Goal: Task Accomplishment & Management: Use online tool/utility

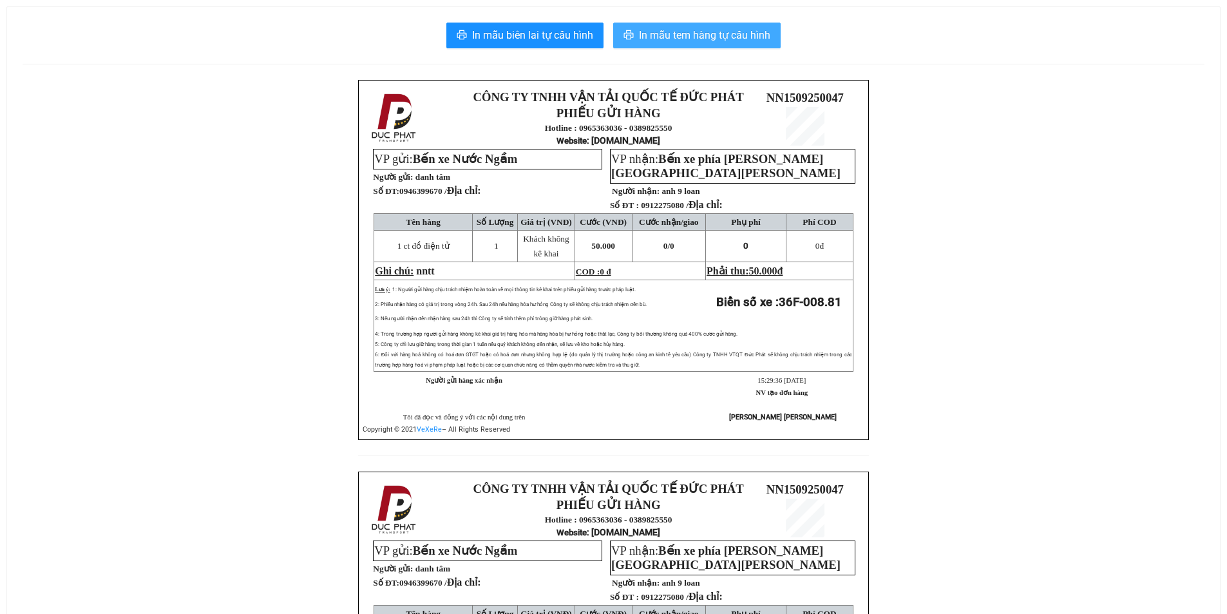
click at [719, 37] on span "In mẫu tem hàng tự cấu hình" at bounding box center [704, 35] width 131 height 16
click at [658, 40] on span "In mẫu tem hàng tự cấu hình" at bounding box center [704, 35] width 131 height 16
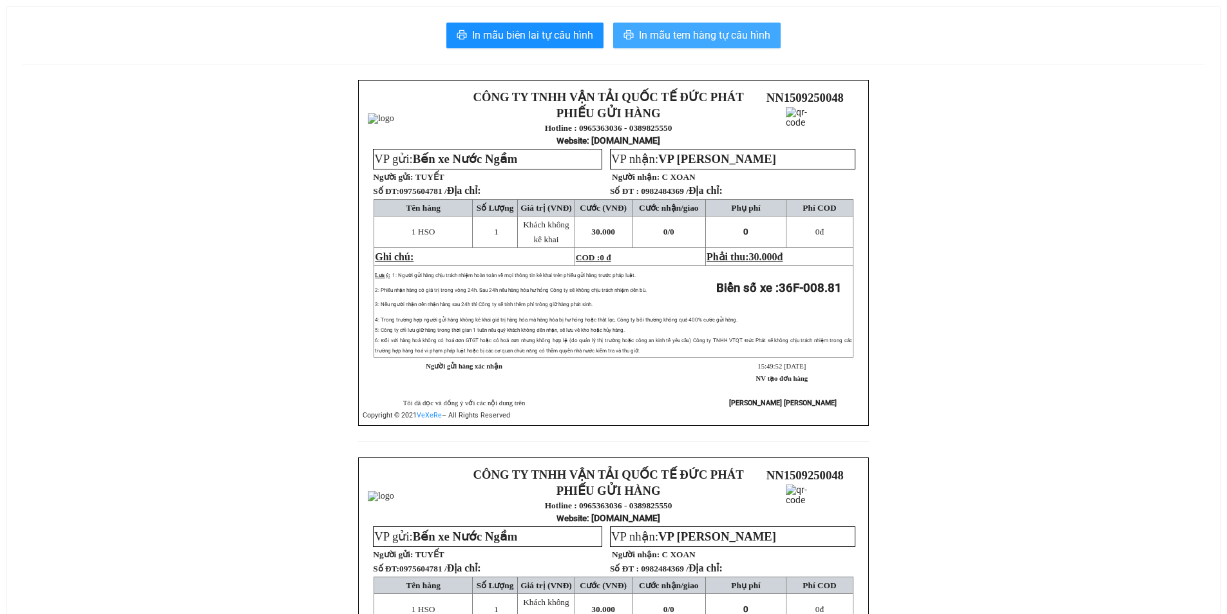
click at [751, 37] on span "In mẫu tem hàng tự cấu hình" at bounding box center [704, 35] width 131 height 16
click at [660, 38] on span "In mẫu tem hàng tự cấu hình" at bounding box center [704, 35] width 131 height 16
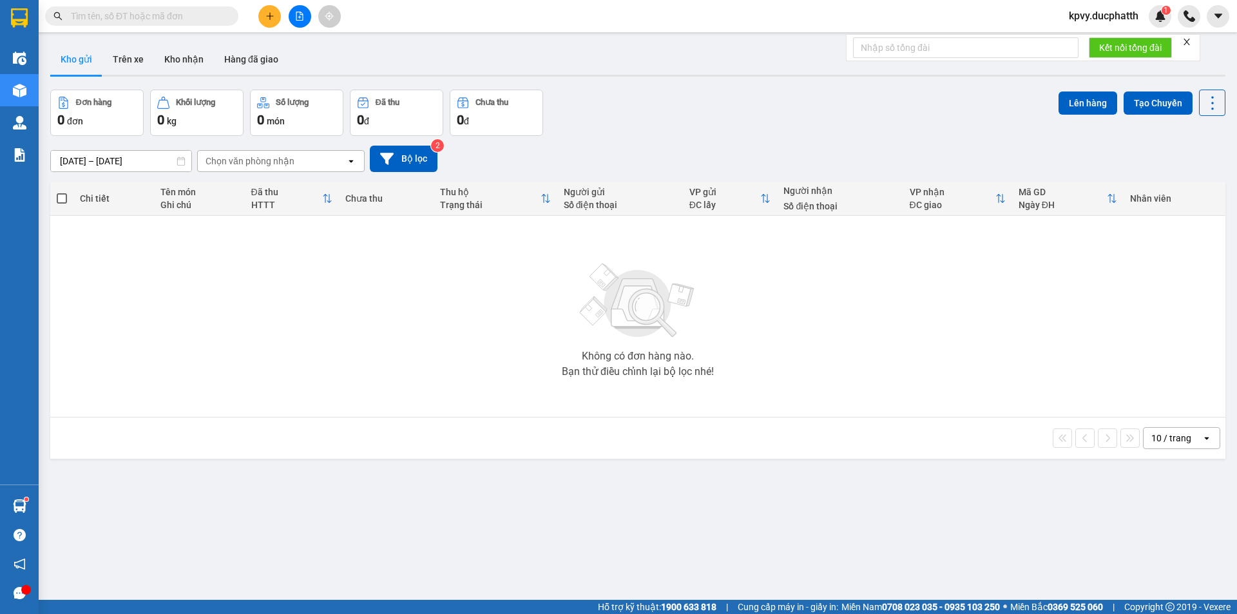
click at [163, 16] on input "text" at bounding box center [147, 16] width 152 height 14
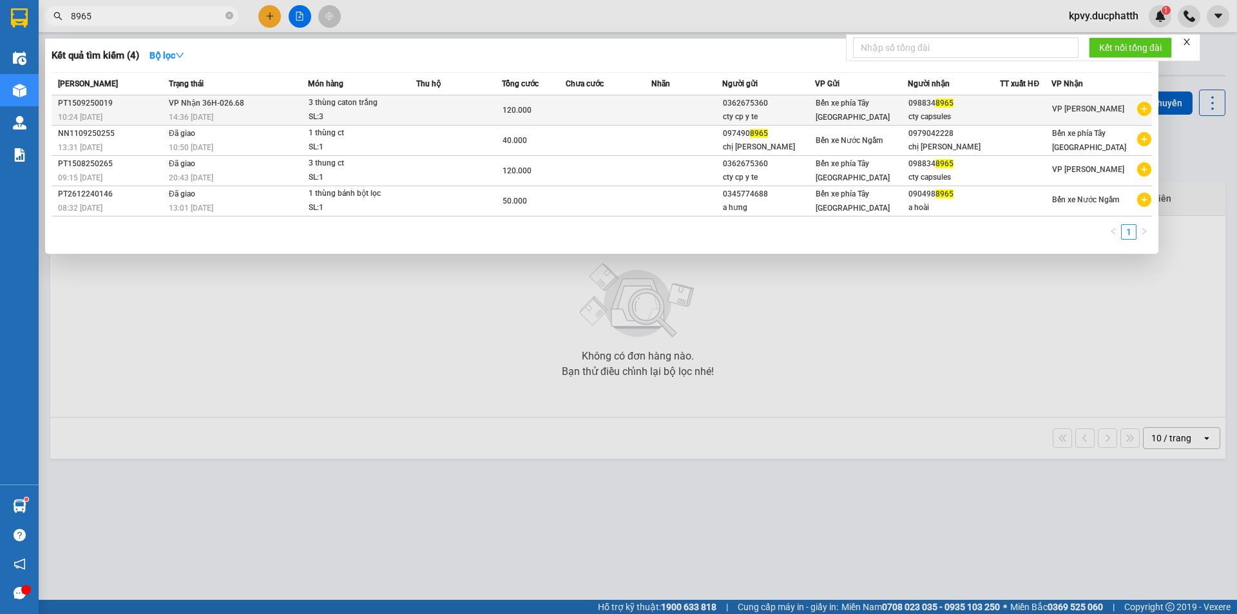
type input "8965"
click at [434, 111] on td at bounding box center [459, 110] width 86 height 30
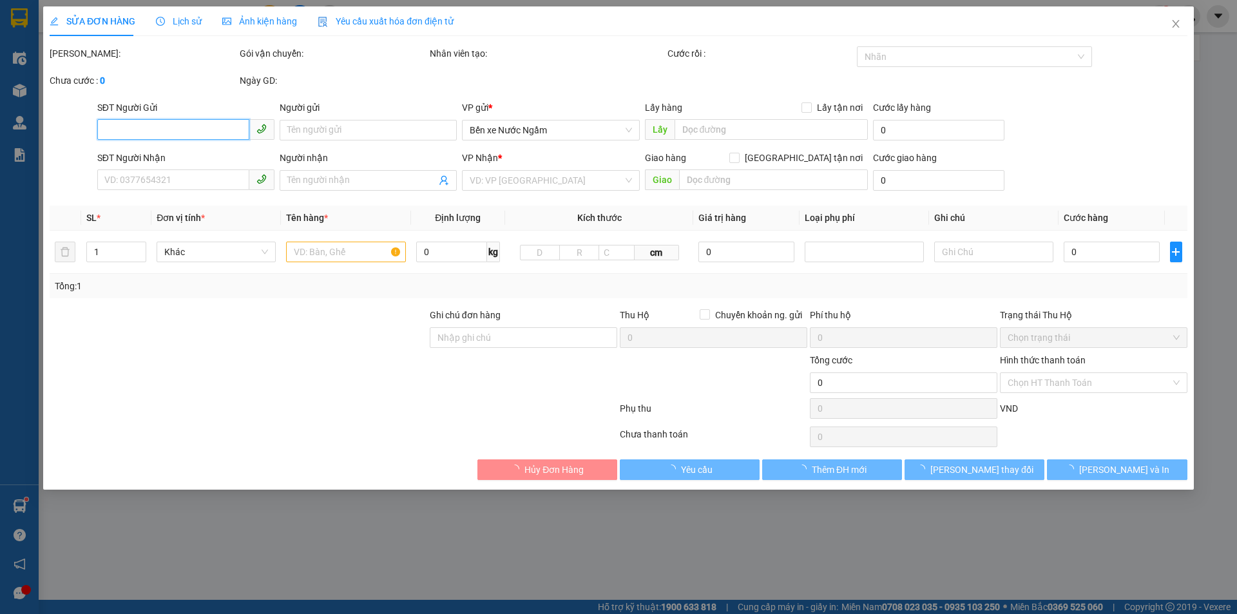
type input "0362675360"
type input "cty cp y te"
type input "0988348965"
type input "cty capsules"
type input "120.000"
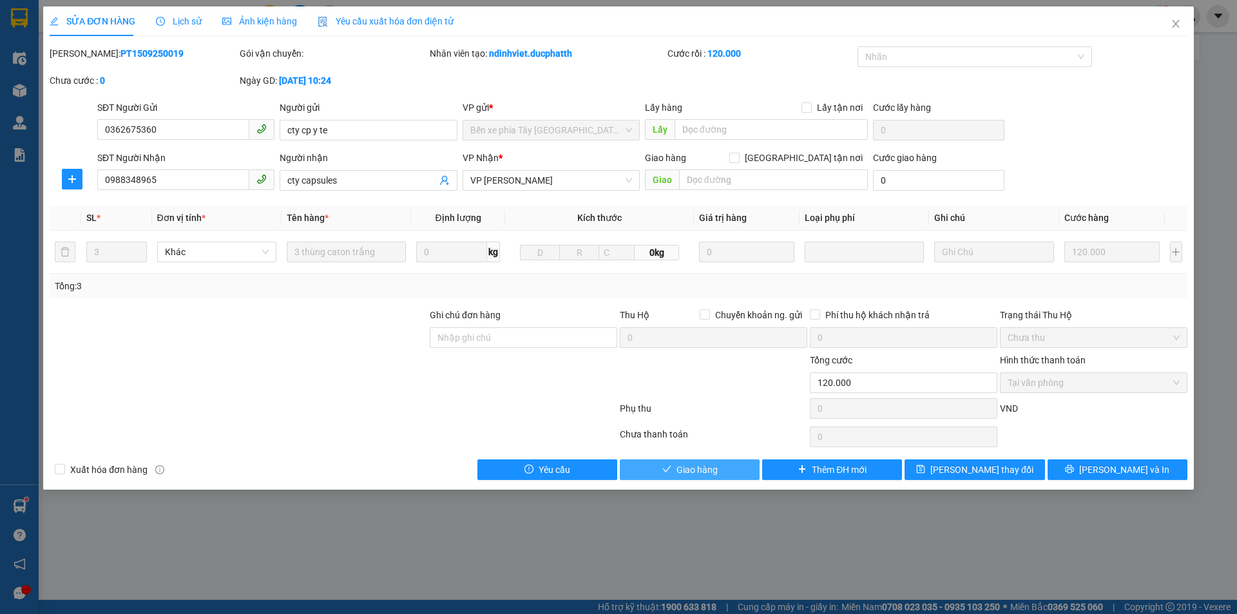
click at [700, 467] on span "Giao hàng" at bounding box center [696, 470] width 41 height 14
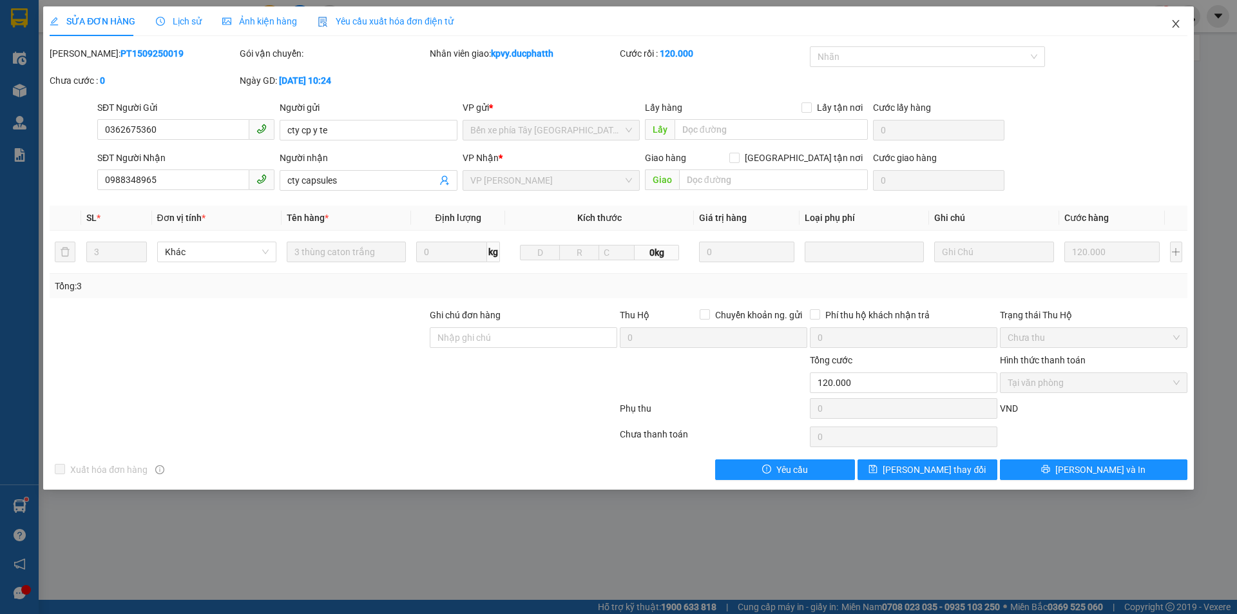
click at [1169, 21] on span "Close" at bounding box center [1176, 24] width 36 height 36
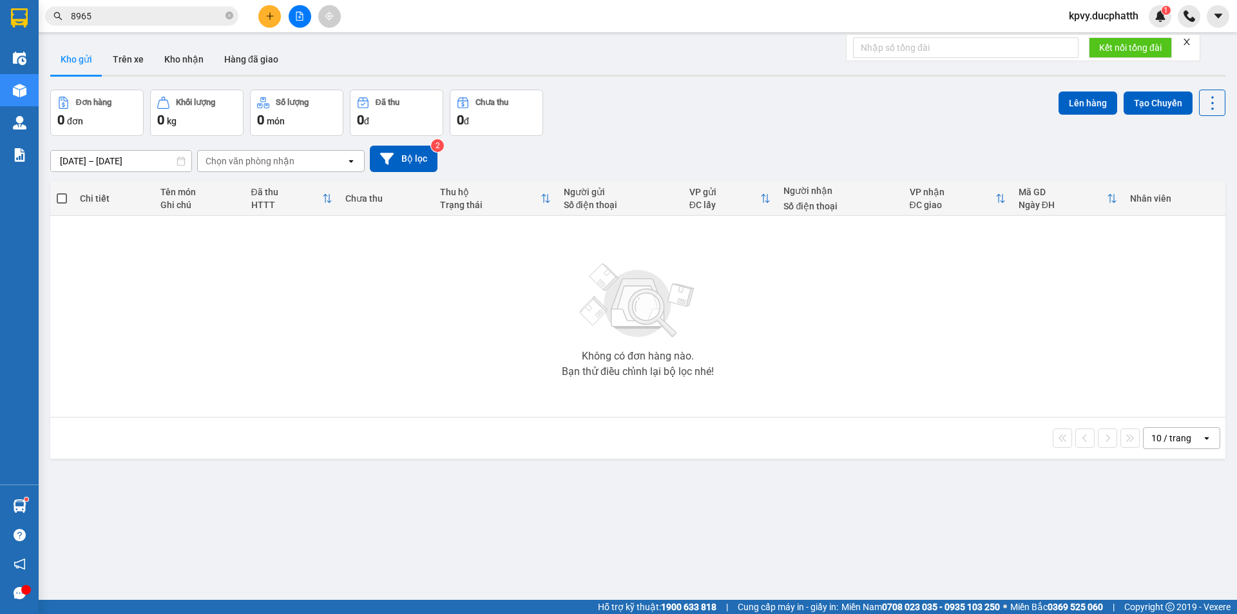
click at [293, 14] on button at bounding box center [300, 16] width 23 height 23
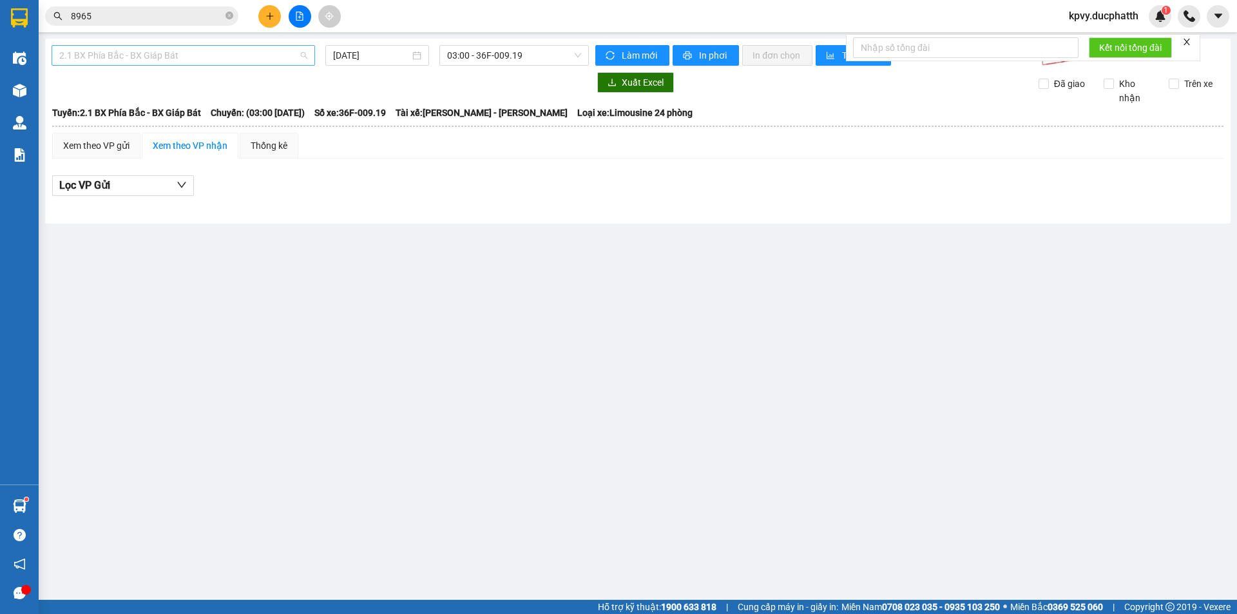
click at [291, 59] on span "2.1 BX Phía Bắc - BX Giáp Bát" at bounding box center [183, 55] width 248 height 19
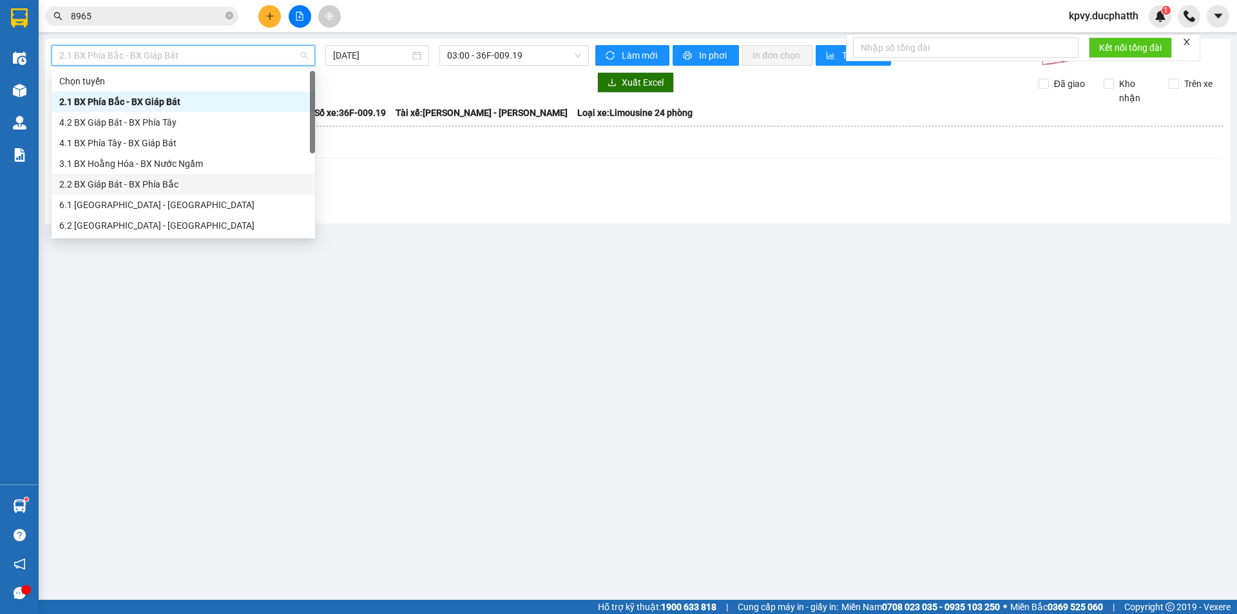
scroll to position [103, 0]
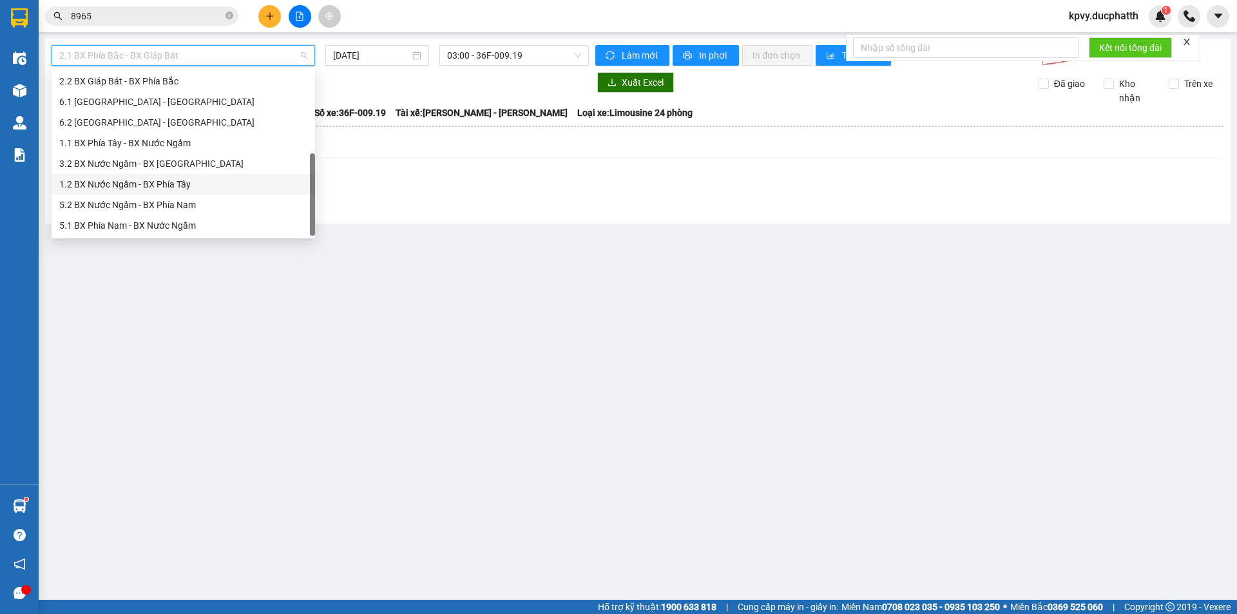
click at [157, 180] on div "1.2 BX Nước Ngầm - BX Phía Tây" at bounding box center [183, 184] width 248 height 14
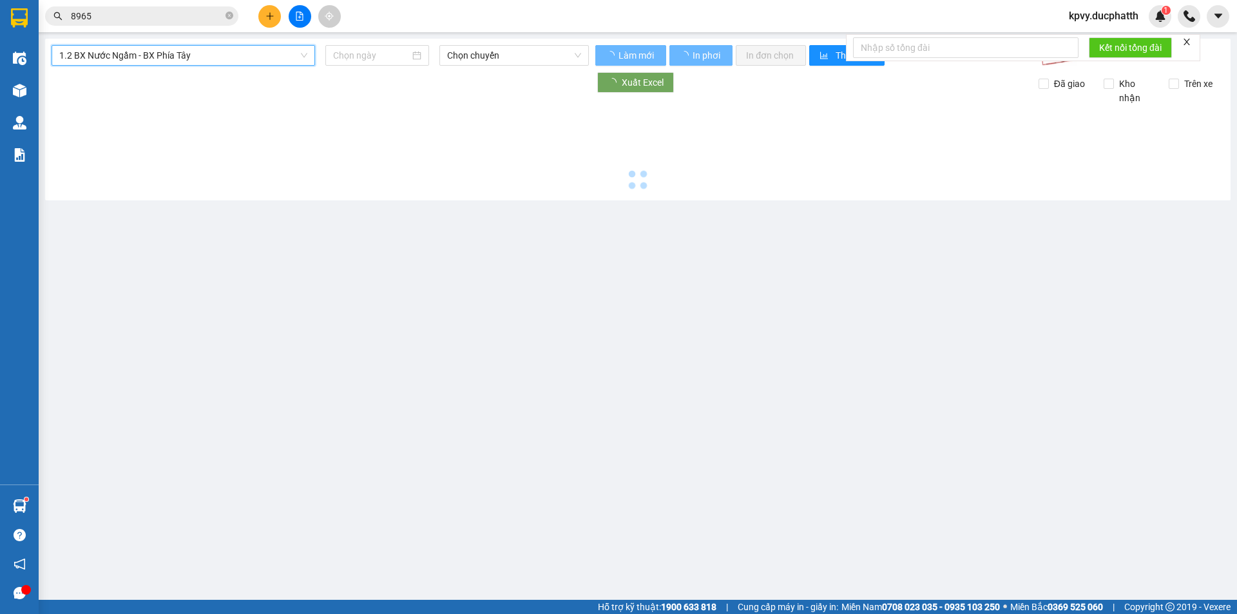
type input "[DATE]"
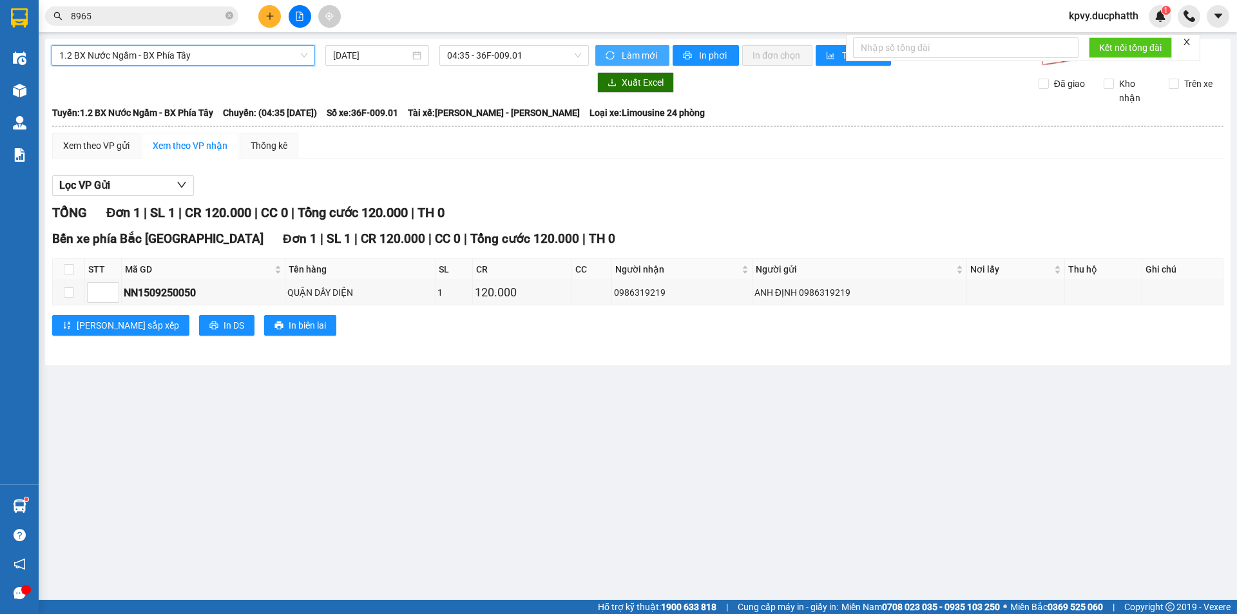
click at [608, 48] on button "Làm mới" at bounding box center [632, 55] width 74 height 21
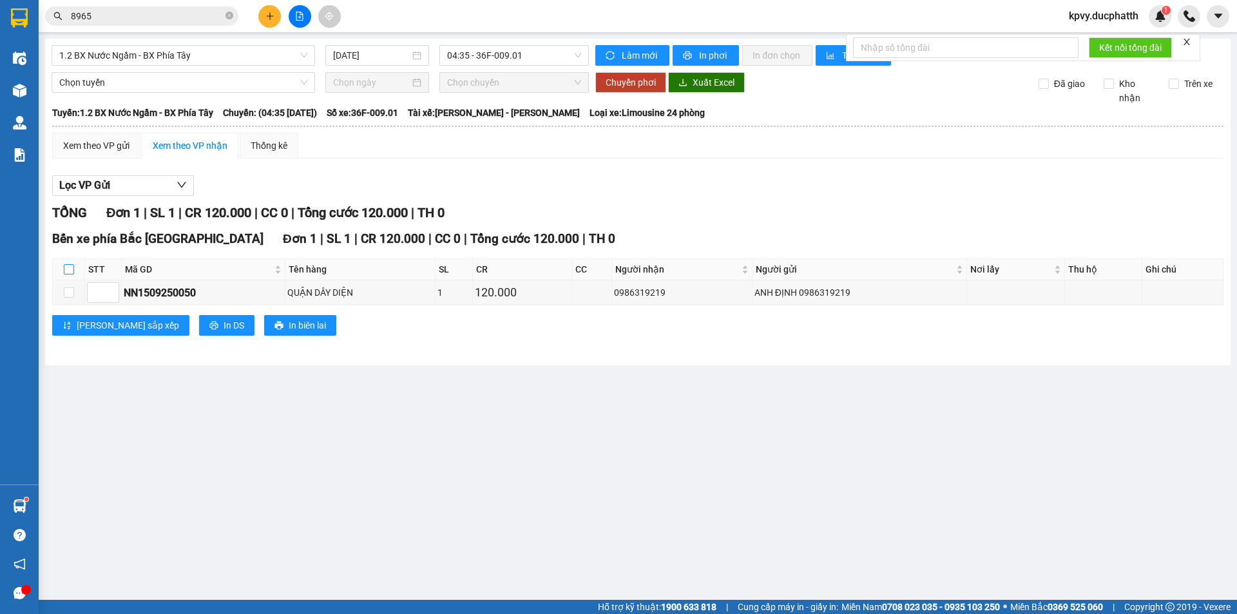
click at [67, 265] on input "checkbox" at bounding box center [69, 269] width 10 height 10
checkbox input "true"
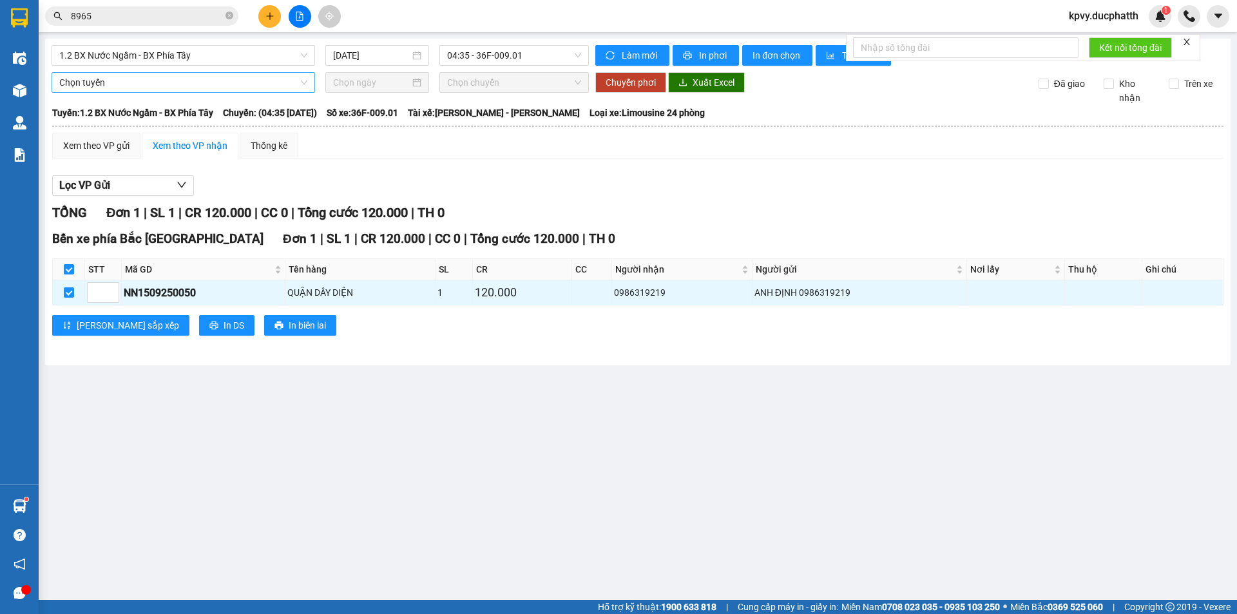
click at [256, 89] on span "Chọn tuyến" at bounding box center [183, 82] width 248 height 19
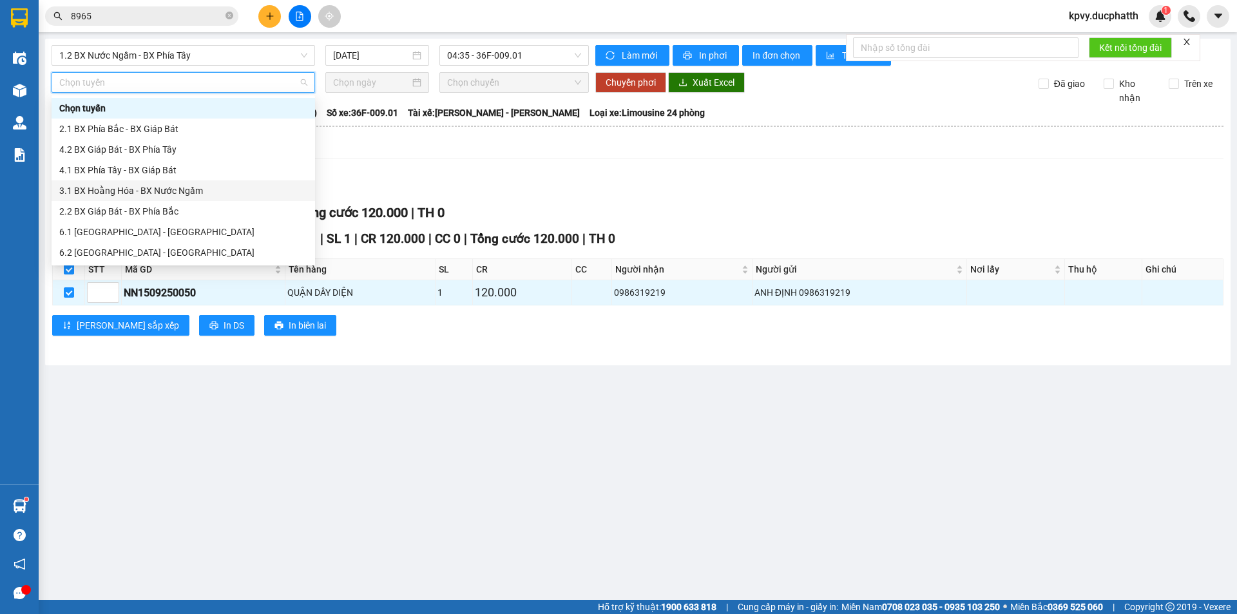
scroll to position [103, 0]
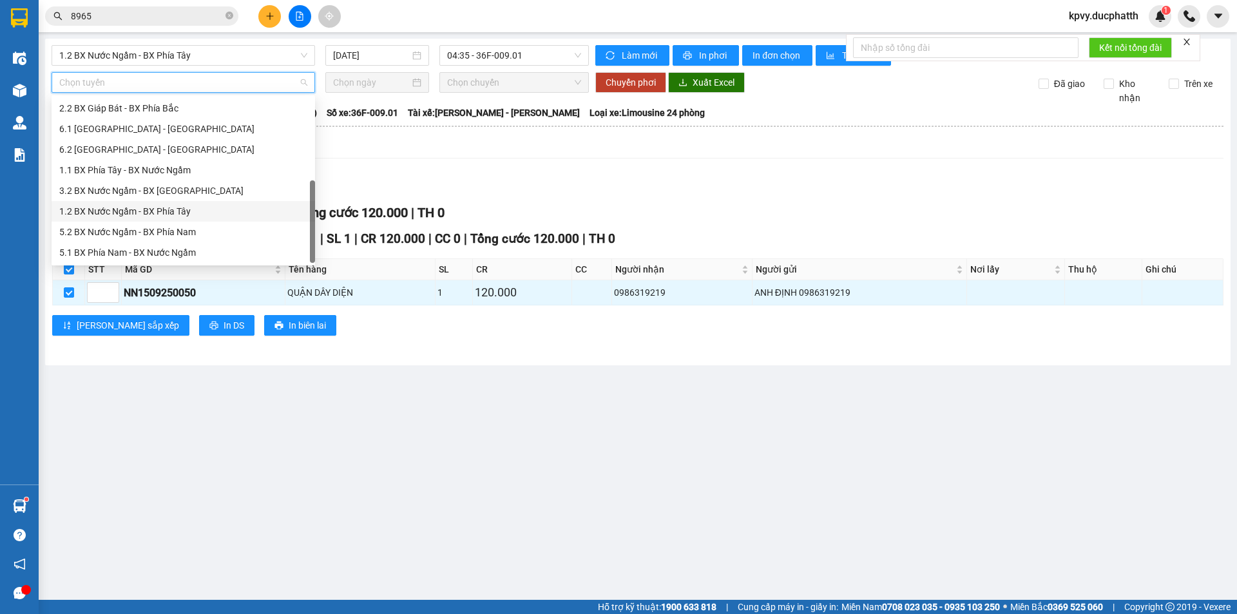
click at [157, 211] on div "1.2 BX Nước Ngầm - BX Phía Tây" at bounding box center [183, 211] width 248 height 14
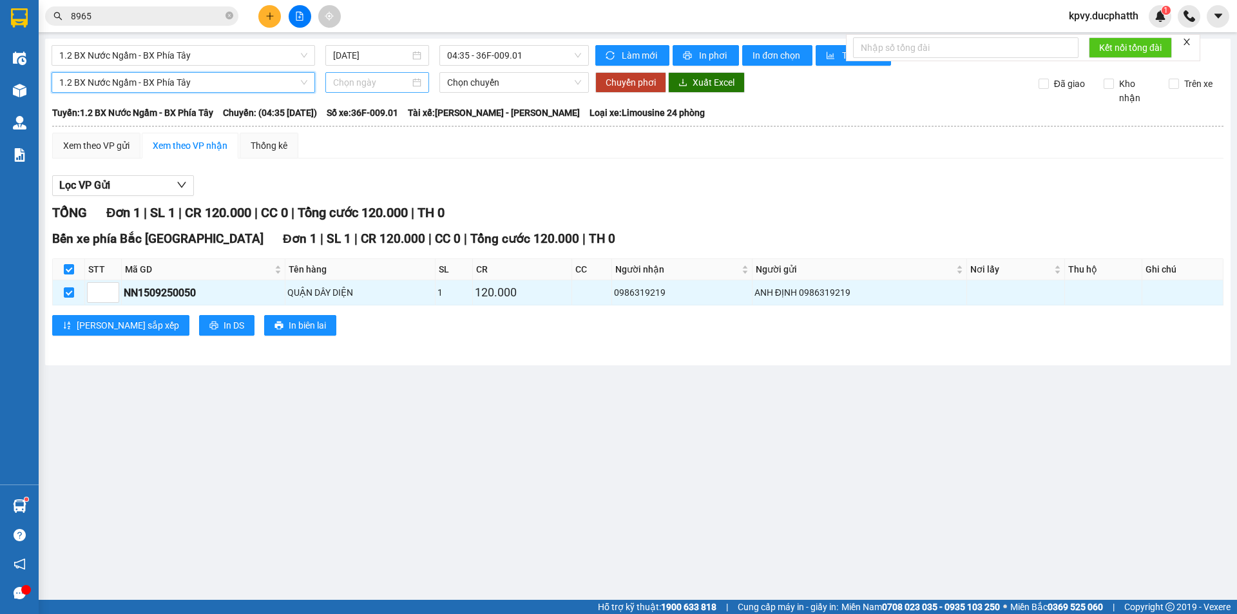
click at [364, 86] on input at bounding box center [371, 82] width 77 height 14
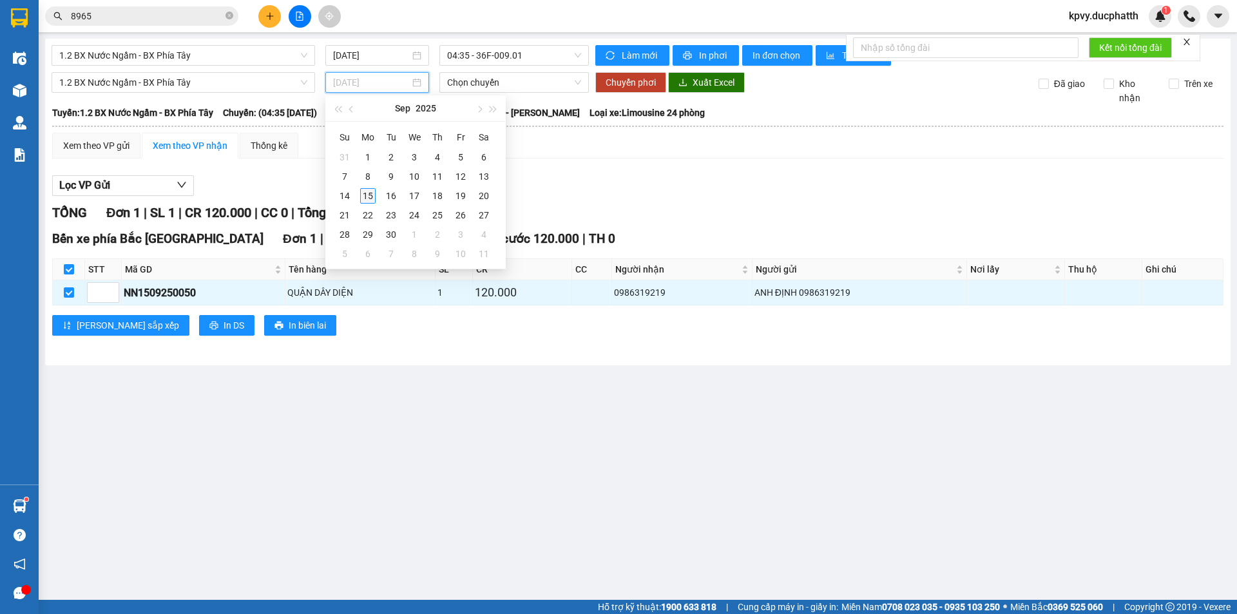
type input "[DATE]"
click at [368, 191] on div "15" at bounding box center [367, 195] width 15 height 15
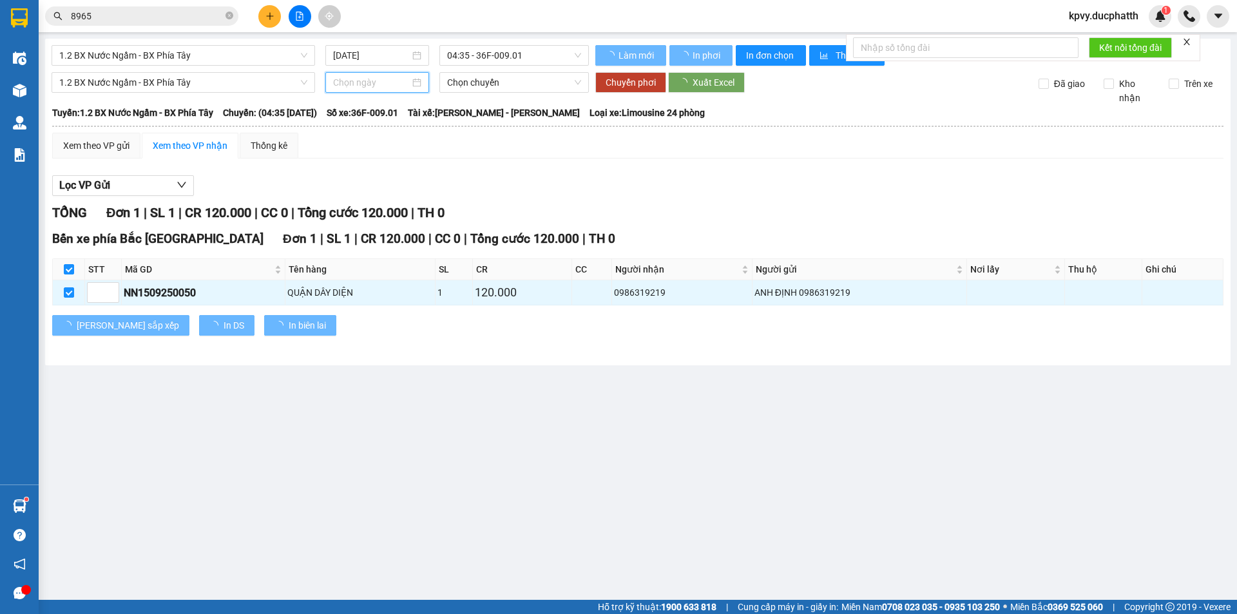
type input "[DATE]"
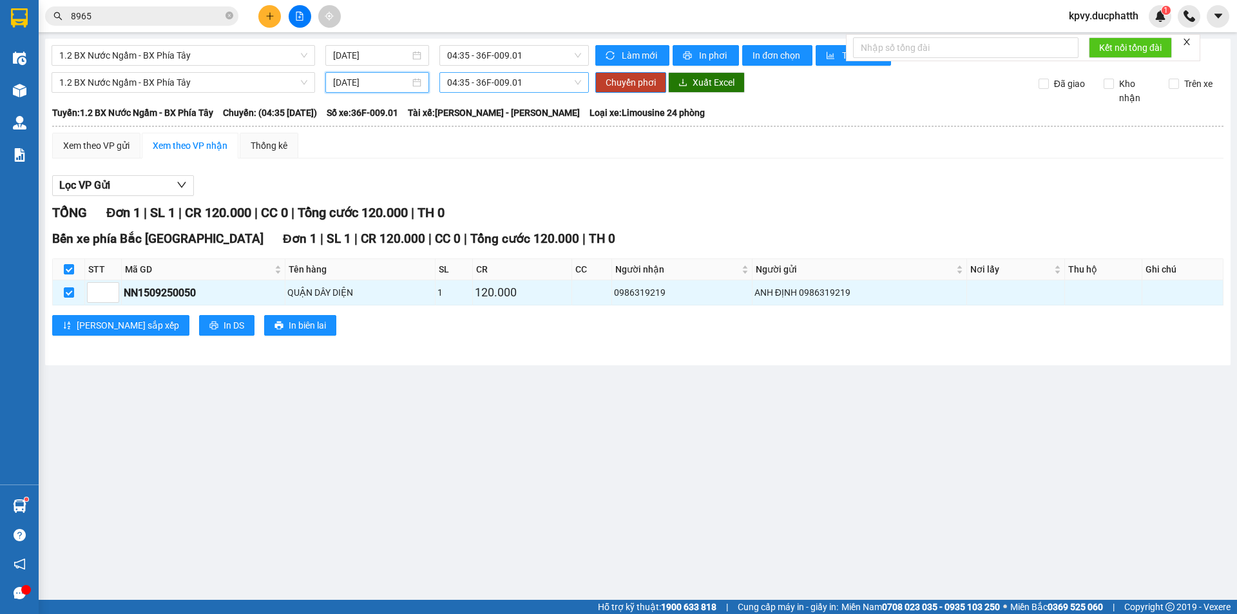
click at [540, 77] on span "04:35 - 36F-009.01" at bounding box center [514, 82] width 134 height 19
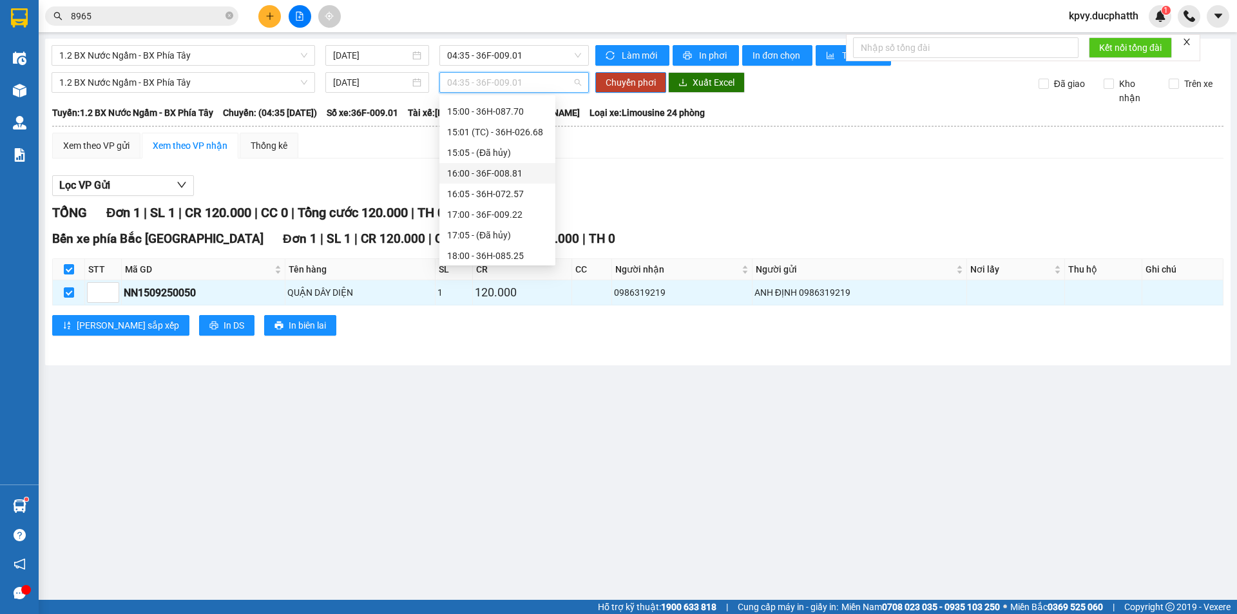
scroll to position [387, 0]
click at [502, 191] on div "17:00 - 36F-009.22" at bounding box center [497, 196] width 100 height 14
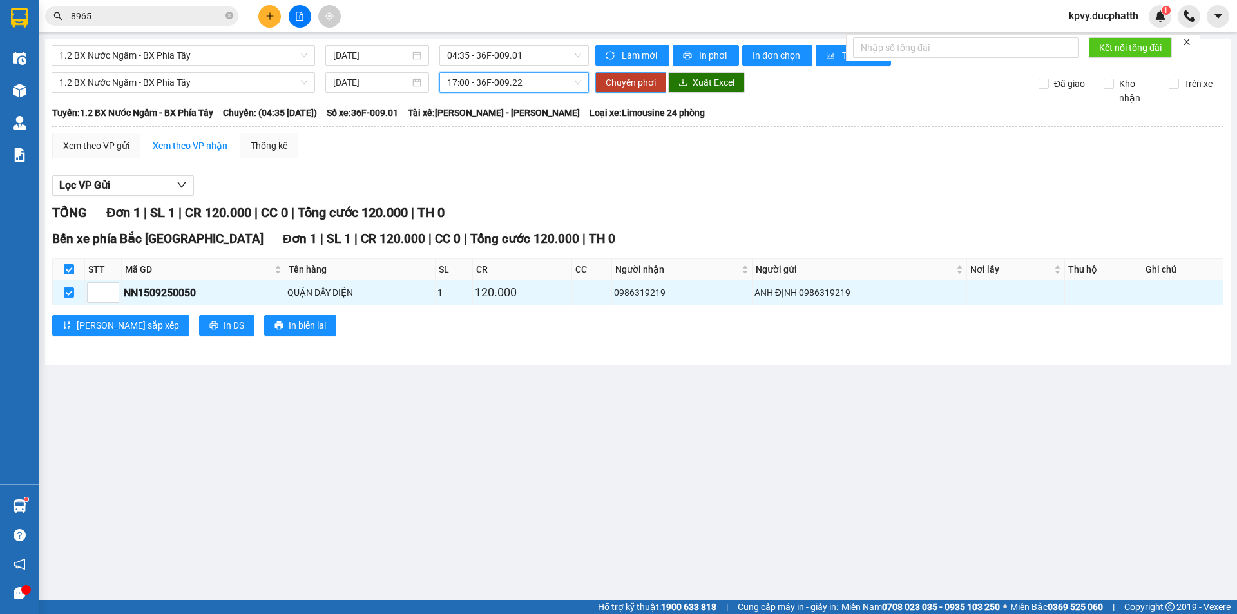
click at [622, 79] on span "Chuyển phơi" at bounding box center [631, 82] width 50 height 14
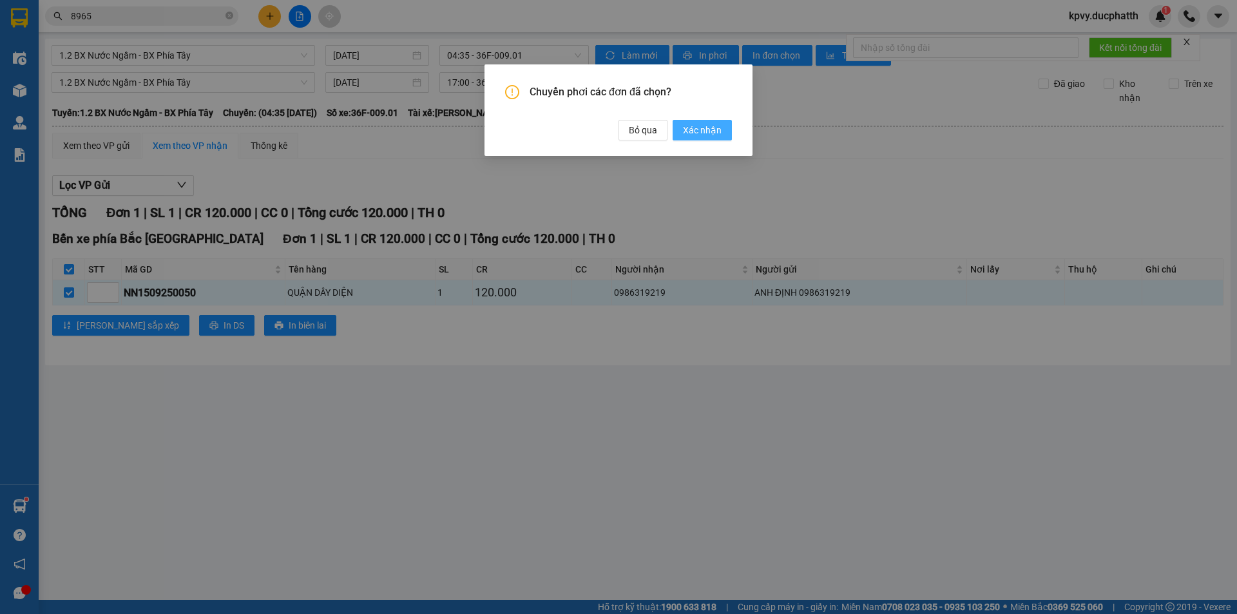
click at [701, 137] on span "Xác nhận" at bounding box center [702, 130] width 39 height 14
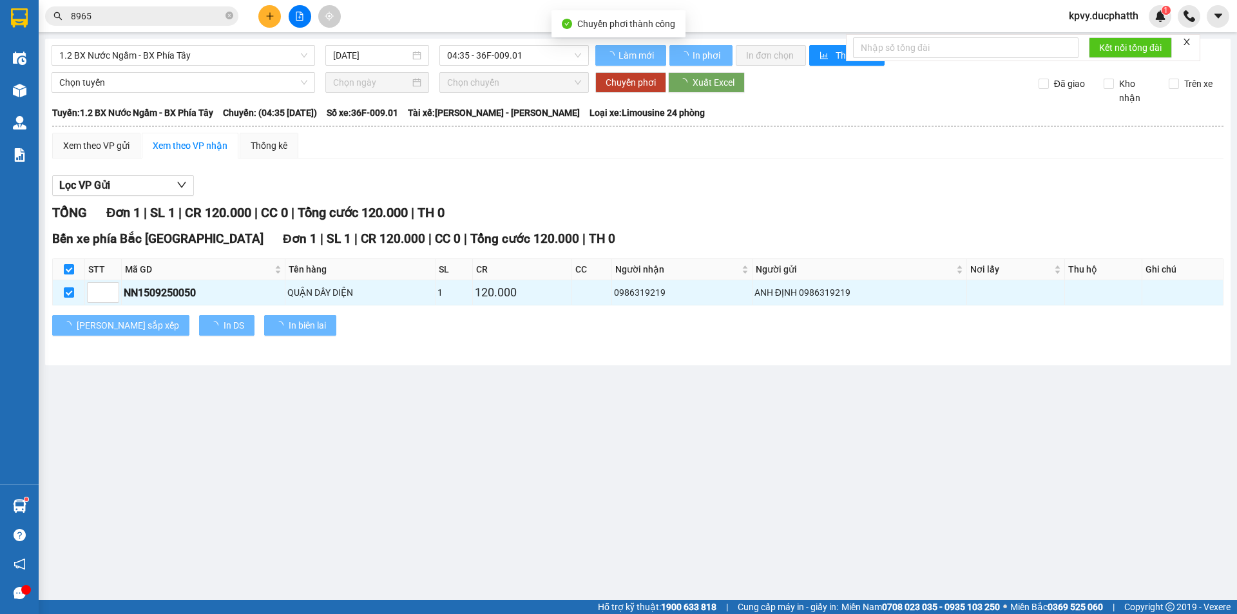
checkbox input "false"
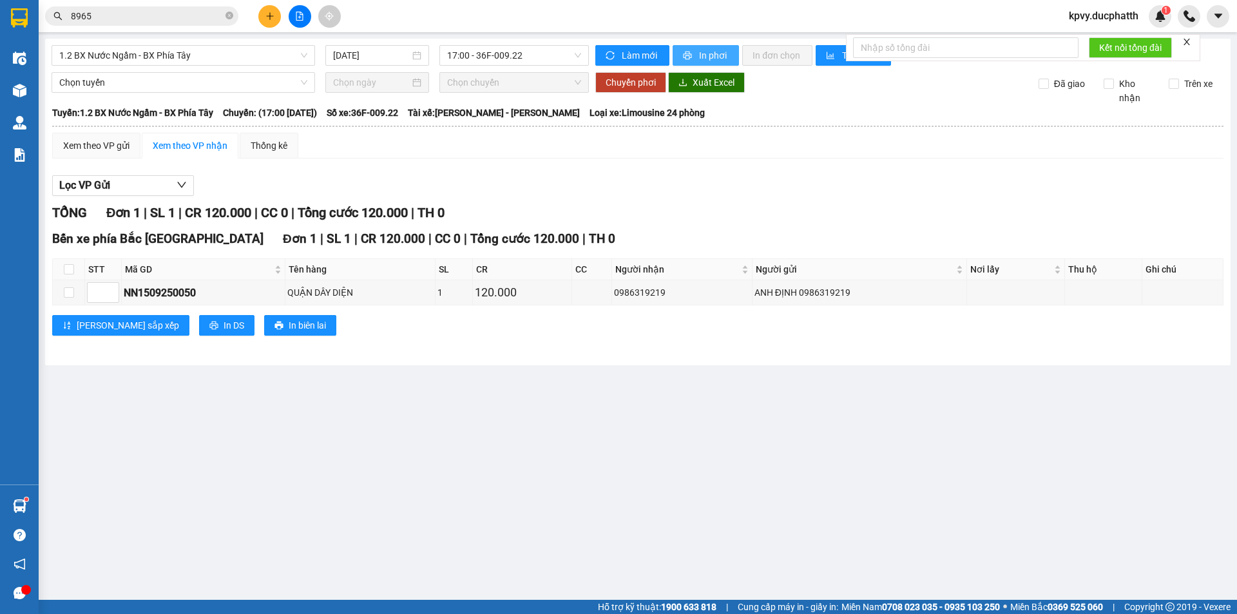
click at [711, 61] on span "In phơi" at bounding box center [714, 55] width 30 height 14
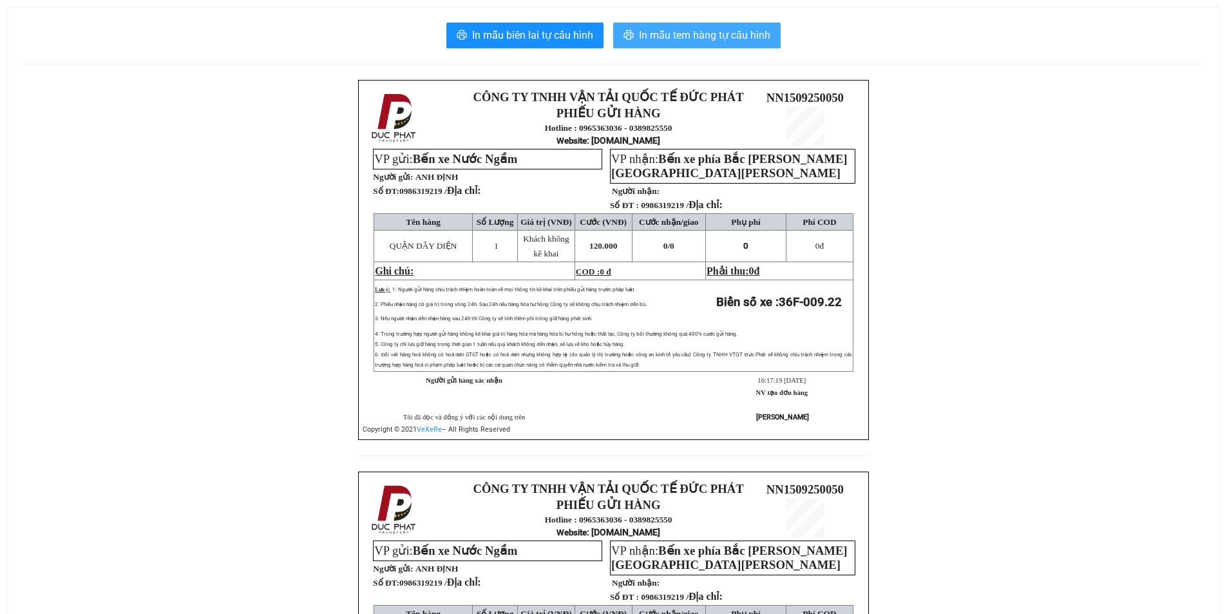
click at [681, 36] on span "In mẫu tem hàng tự cấu hình" at bounding box center [704, 35] width 131 height 16
